Goal: Use online tool/utility: Use online tool/utility

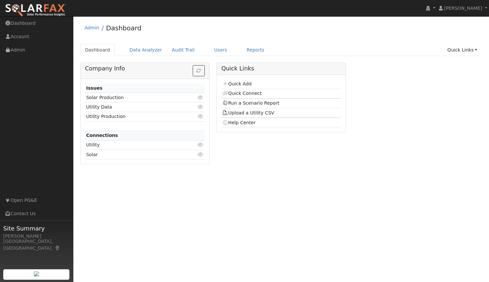
click at [139, 51] on link "Data Analyzer" at bounding box center [145, 50] width 42 height 12
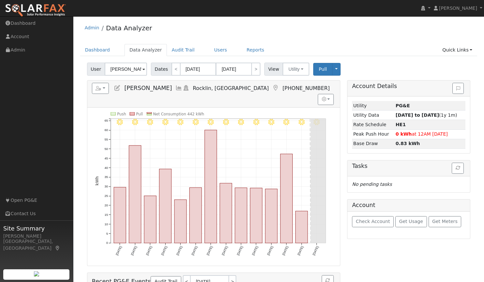
drag, startPoint x: 136, startPoint y: 73, endPoint x: 97, endPoint y: 71, distance: 38.8
click at [97, 71] on div "User Dennis Korte" at bounding box center [118, 69] width 62 height 13
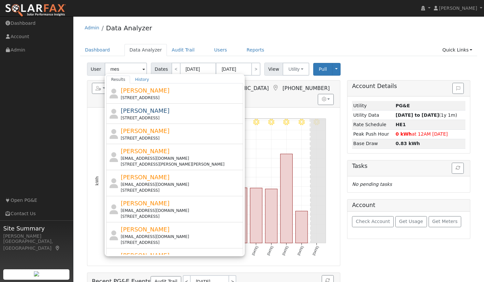
click at [122, 67] on input "mes" at bounding box center [126, 69] width 42 height 13
type input "m"
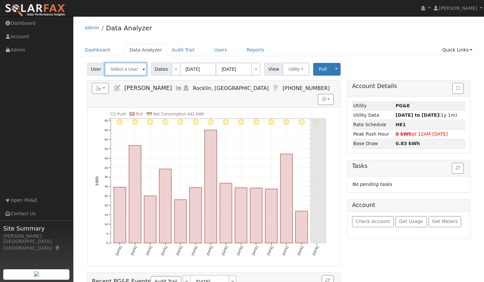
click at [131, 69] on input "text" at bounding box center [126, 69] width 42 height 13
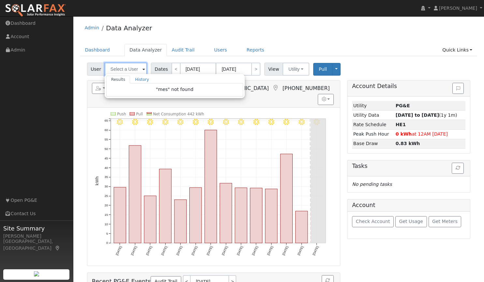
paste input "Maselli"
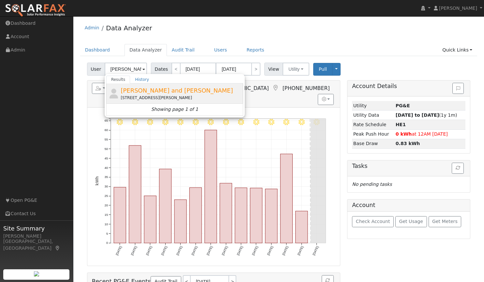
click at [160, 91] on span "[PERSON_NAME] and [PERSON_NAME]" at bounding box center [177, 90] width 112 height 7
type input "[PERSON_NAME] and [PERSON_NAME]"
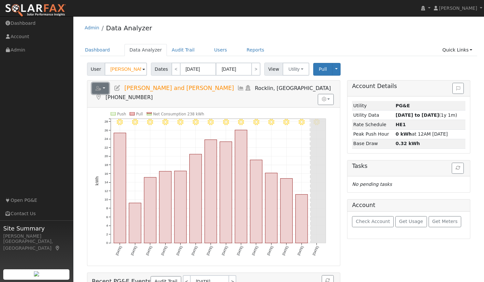
click at [102, 88] on button "button" at bounding box center [100, 88] width 17 height 11
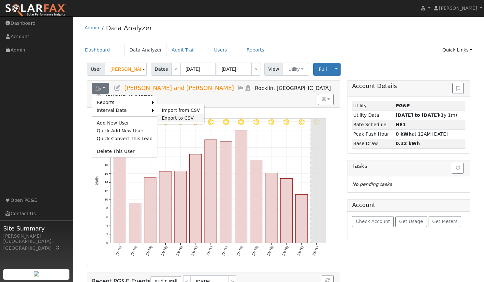
click at [163, 117] on link "Export to CSV" at bounding box center [180, 118] width 47 height 8
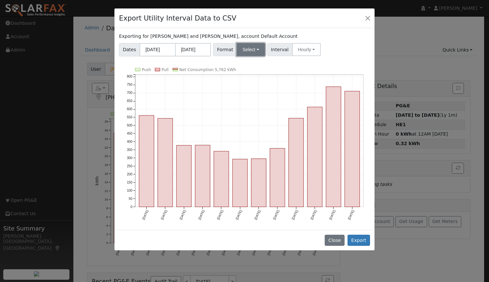
click at [247, 50] on button "Select" at bounding box center [251, 49] width 28 height 13
click at [243, 104] on link "Aurora" at bounding box center [258, 105] width 47 height 9
click at [301, 47] on button "Hourly" at bounding box center [307, 49] width 29 height 13
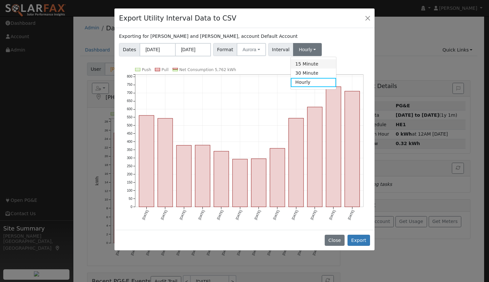
click at [303, 67] on link "15 Minute" at bounding box center [313, 63] width 45 height 9
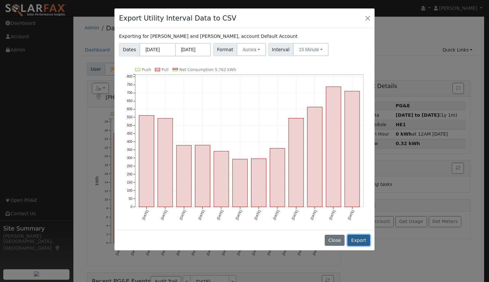
click at [360, 238] on button "Export" at bounding box center [358, 240] width 22 height 11
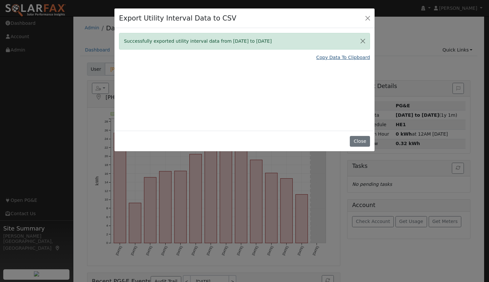
click at [341, 60] on link "Copy Data To Clipboard" at bounding box center [343, 57] width 54 height 7
click at [362, 138] on button "Close" at bounding box center [360, 141] width 20 height 11
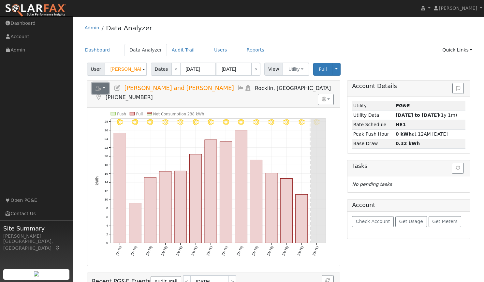
click at [103, 89] on button "button" at bounding box center [100, 88] width 17 height 11
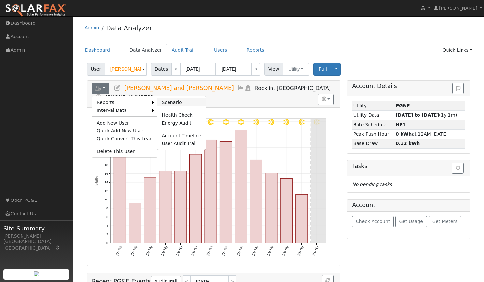
click at [163, 99] on link "Scenario" at bounding box center [181, 102] width 49 height 8
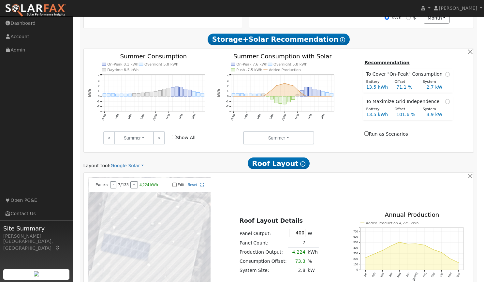
scroll to position [335, 0]
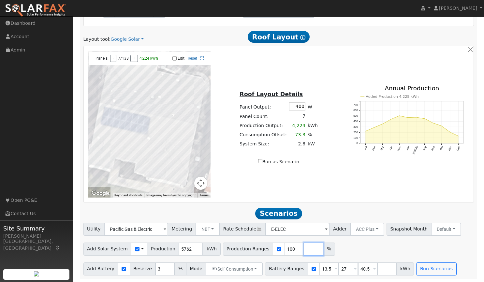
click at [304, 247] on input "number" at bounding box center [314, 248] width 20 height 13
type input "131"
click at [421, 269] on button "Run Scenarios" at bounding box center [436, 268] width 40 height 13
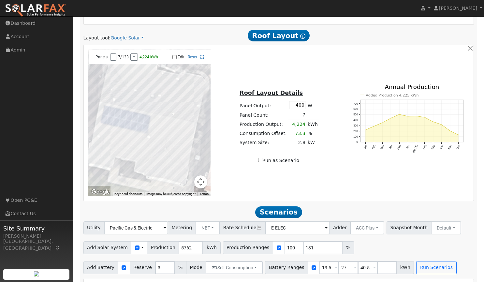
type input "5.0"
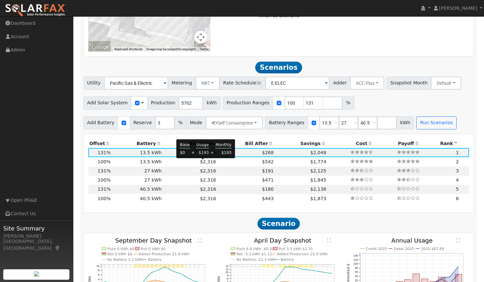
scroll to position [480, 0]
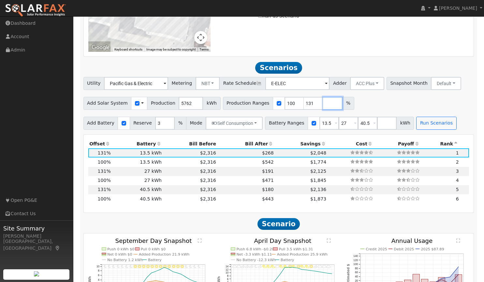
click at [323, 105] on input "number" at bounding box center [333, 103] width 20 height 13
type input "150"
click at [342, 104] on input "number" at bounding box center [352, 103] width 20 height 13
type input "165"
click at [421, 124] on button "Run Scenarios" at bounding box center [436, 123] width 40 height 13
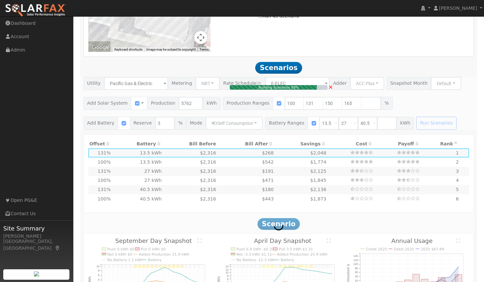
type input "5.8"
type input "$20,167"
type input "$10,910"
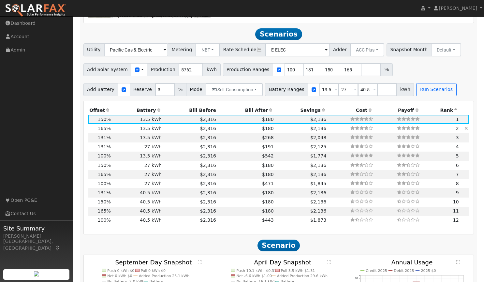
scroll to position [523, 0]
